Goal: Task Accomplishment & Management: Manage account settings

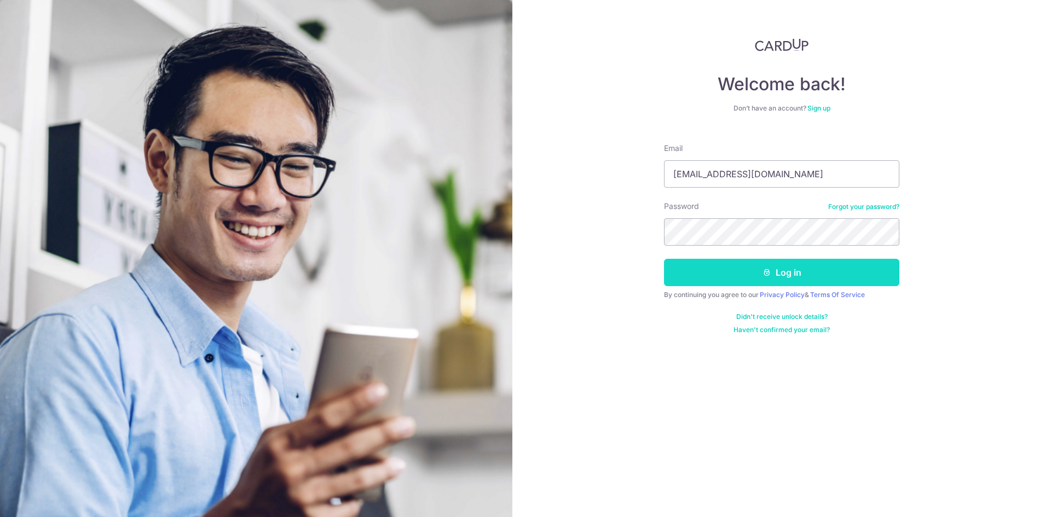
click at [719, 276] on button "Log in" at bounding box center [781, 272] width 235 height 27
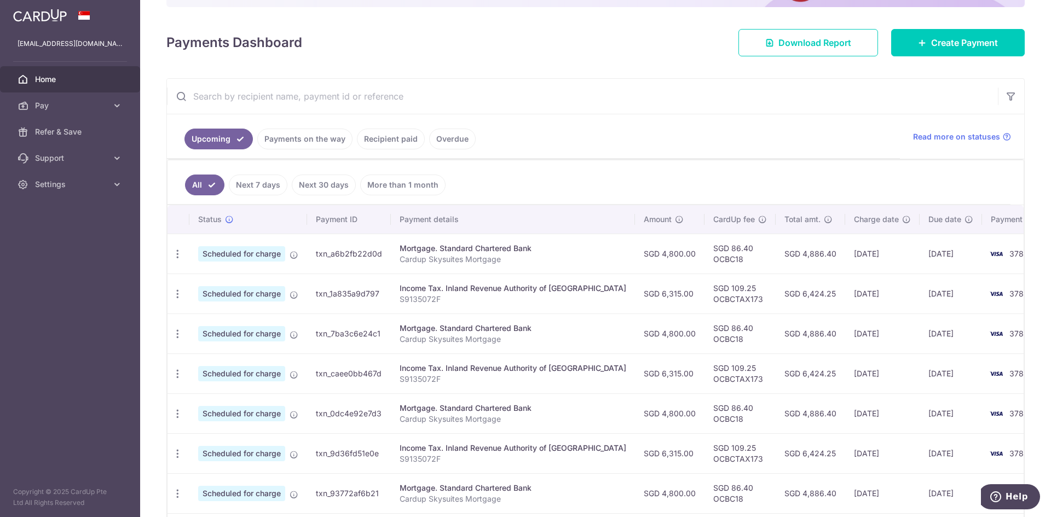
scroll to position [164, 0]
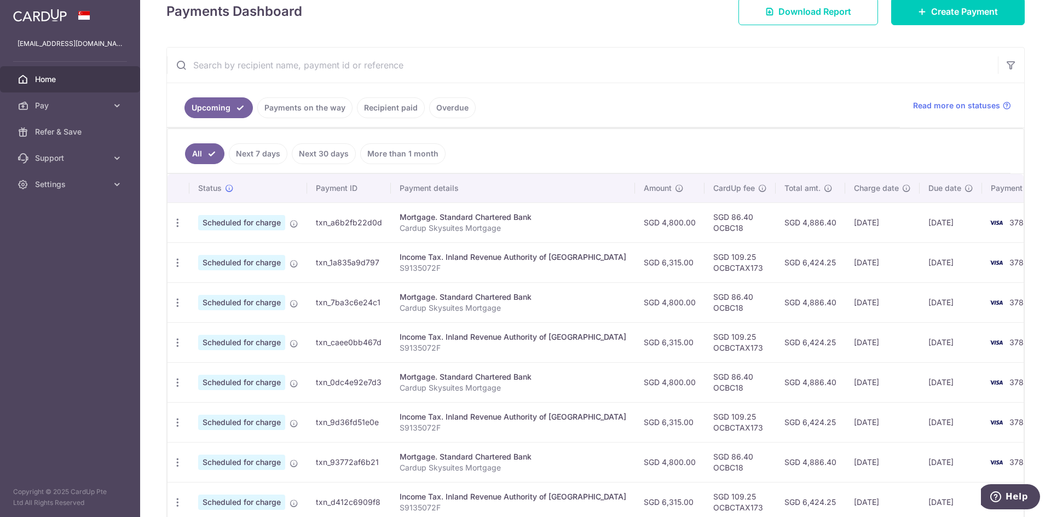
click at [397, 108] on link "Recipient paid" at bounding box center [391, 107] width 68 height 21
